Goal: Task Accomplishment & Management: Complete application form

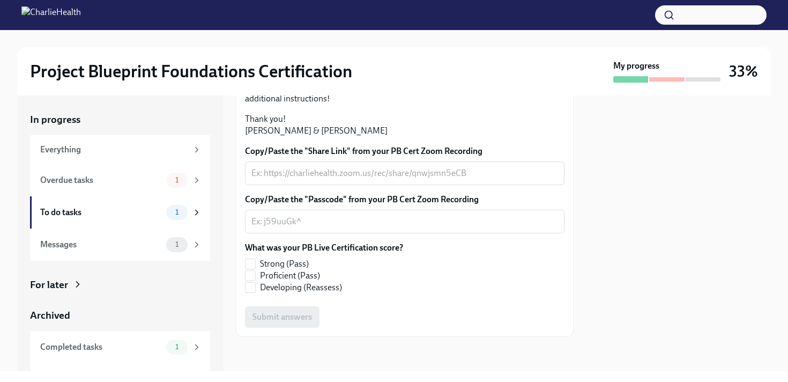
scroll to position [284, 0]
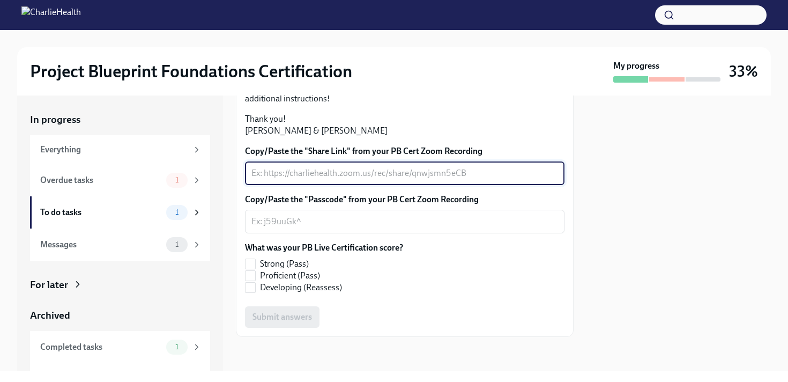
click at [324, 180] on textarea "Copy/Paste the "Share Link" from your PB Cert Zoom Recording" at bounding box center [405, 173] width 307 height 13
paste textarea "https://charliehealth.zoom.us/rec/share/5S1Hph64CKwdiUBELw5wJX6O_u9o4TX-6ribUPb…"
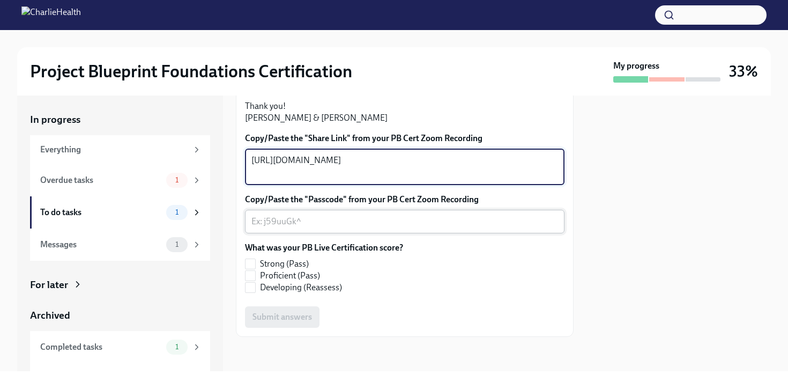
type textarea "https://charliehealth.zoom.us/rec/share/5S1Hph64CKwdiUBELw5wJX6O_u9o4TX-6ribUPb…"
click at [325, 228] on textarea "Copy/Paste the "Passcode" from your PB Cert Zoom Recording" at bounding box center [405, 221] width 307 height 13
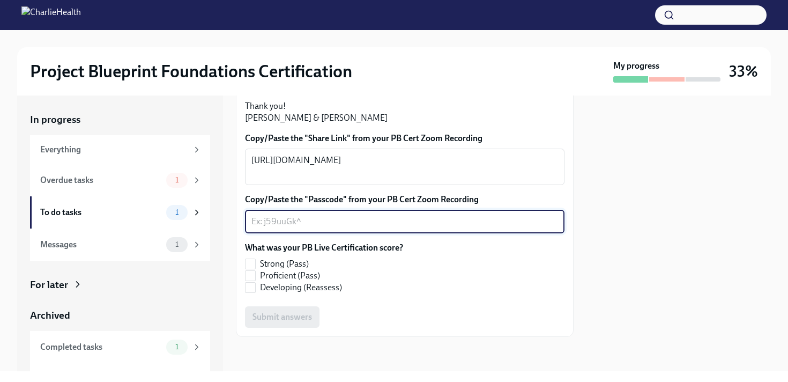
click at [309, 228] on textarea "Copy/Paste the "Passcode" from your PB Cert Zoom Recording" at bounding box center [405, 221] width 307 height 13
paste textarea "?=*dcTn4"
type textarea "?=*dcTn4"
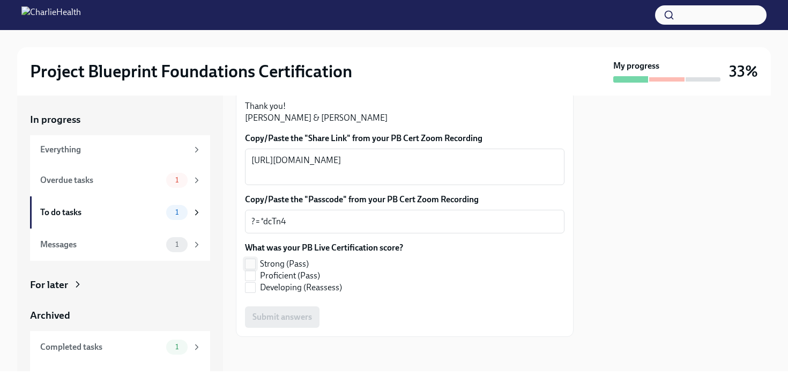
click at [249, 264] on input "Strong (Pass)" at bounding box center [251, 264] width 10 height 10
checkbox input "true"
click at [297, 315] on span "Submit answers" at bounding box center [283, 317] width 60 height 11
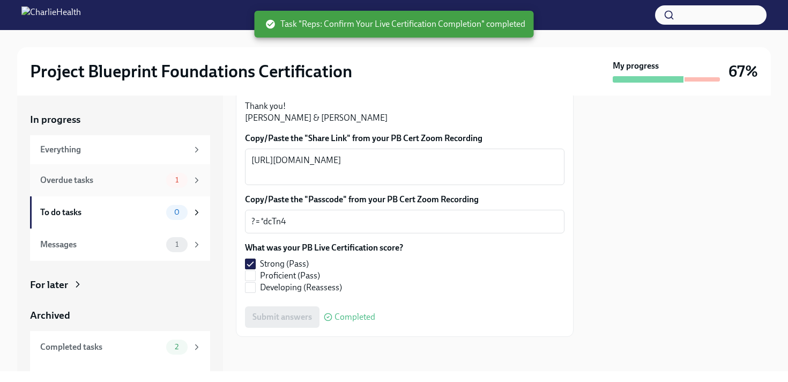
click at [166, 181] on div "1" at bounding box center [183, 180] width 35 height 15
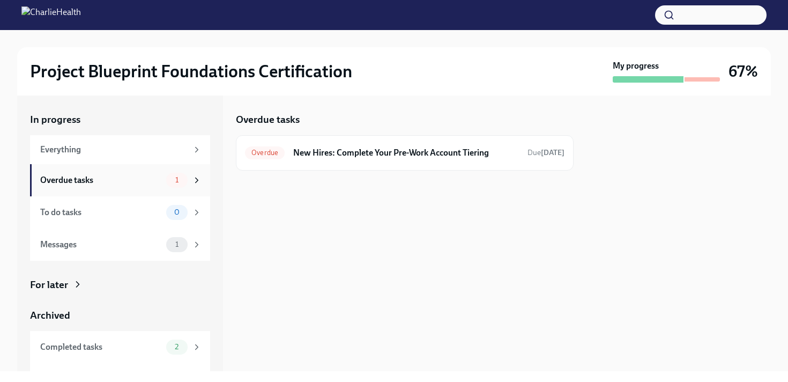
click at [119, 191] on div "Overdue tasks 1" at bounding box center [120, 180] width 180 height 32
click at [399, 147] on h6 "New Hires: Complete Your Pre-Work Account Tiering" at bounding box center [406, 153] width 226 height 12
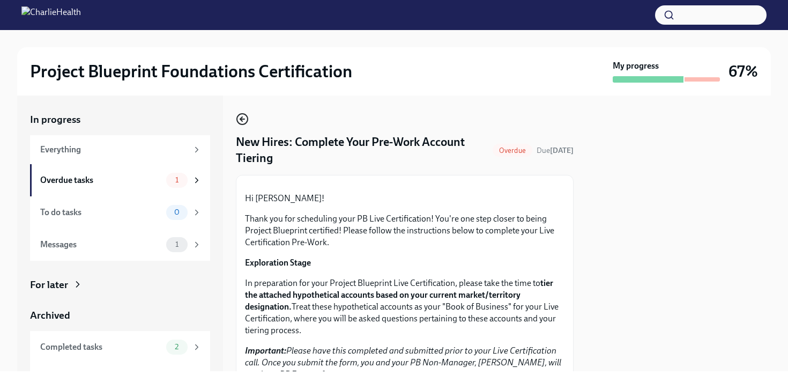
click at [237, 125] on icon "button" at bounding box center [242, 119] width 13 height 13
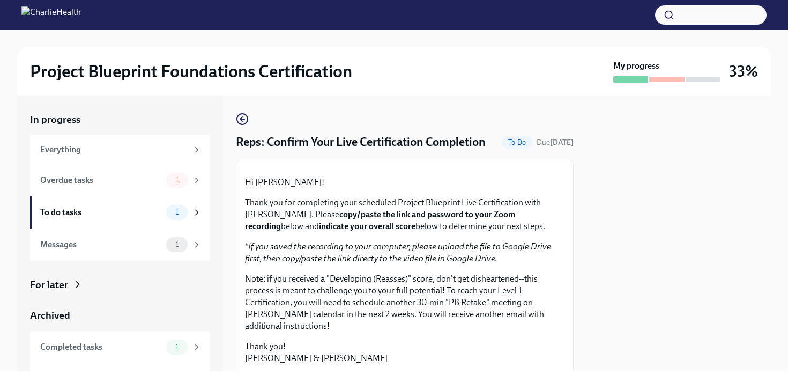
scroll to position [308, 0]
